Goal: Task Accomplishment & Management: Complete application form

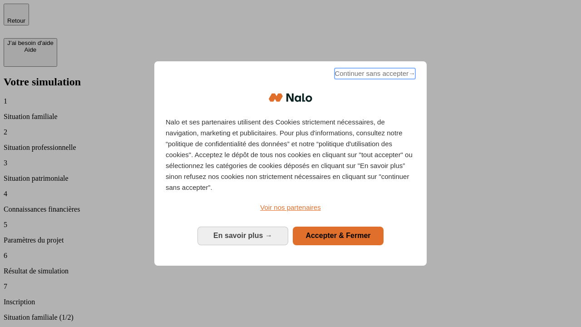
click at [374, 75] on span "Continuer sans accepter →" at bounding box center [375, 73] width 81 height 11
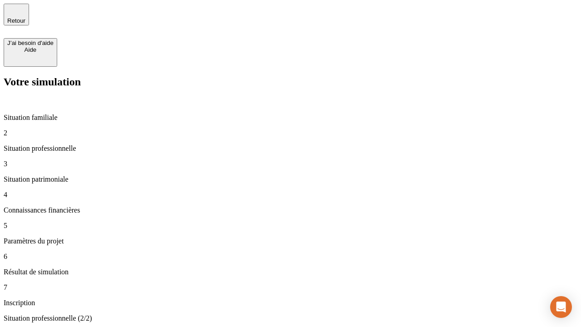
type input "30 000"
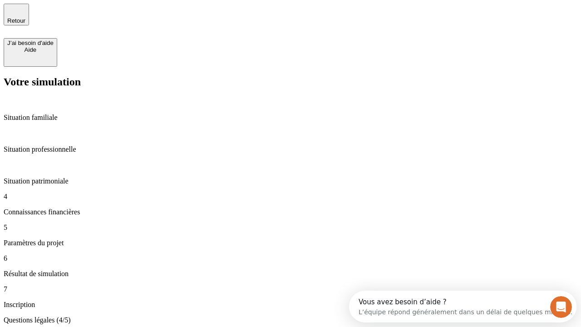
type input "25"
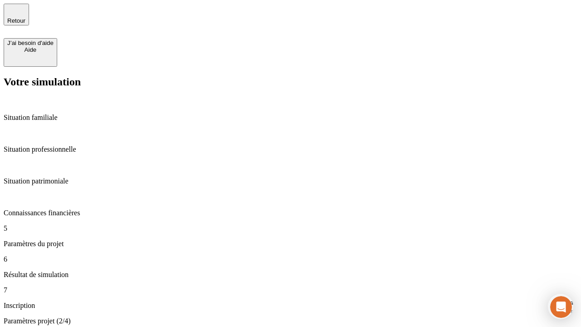
type input "64"
type input "1 000"
type input "640"
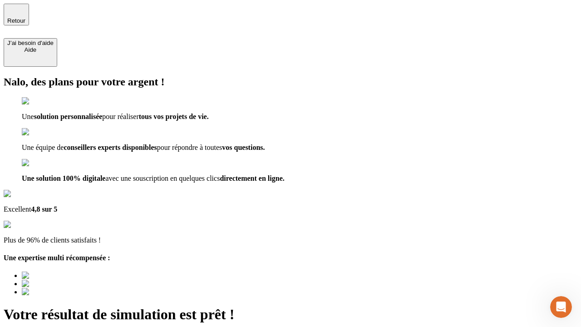
type input "[EMAIL_ADDRESS][PERSON_NAME][DOMAIN_NAME]"
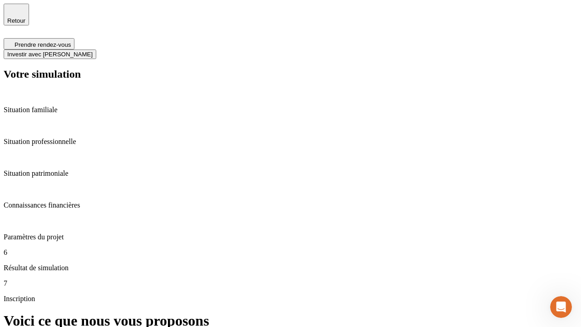
click at [93, 51] on span "Investir avec [PERSON_NAME]" at bounding box center [49, 54] width 85 height 7
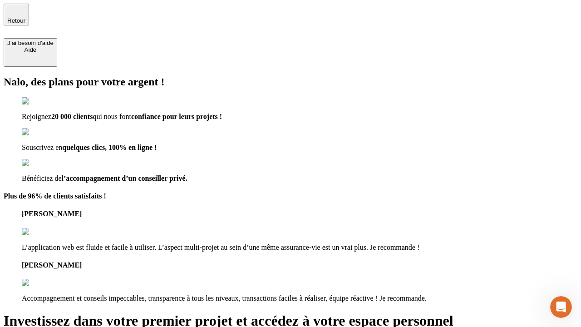
type input "[EMAIL_ADDRESS][PERSON_NAME][DOMAIN_NAME]"
